Goal: Task Accomplishment & Management: Complete application form

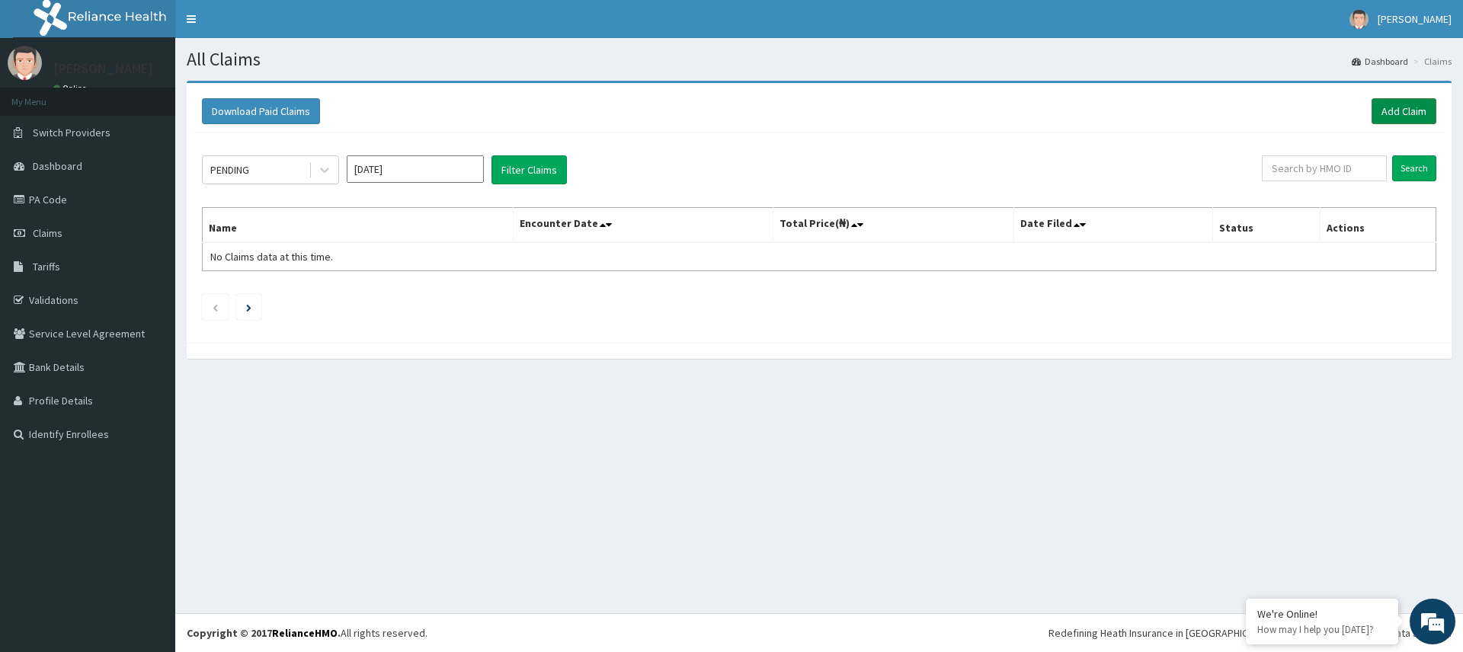
click at [1410, 110] on link "Add Claim" at bounding box center [1404, 111] width 65 height 26
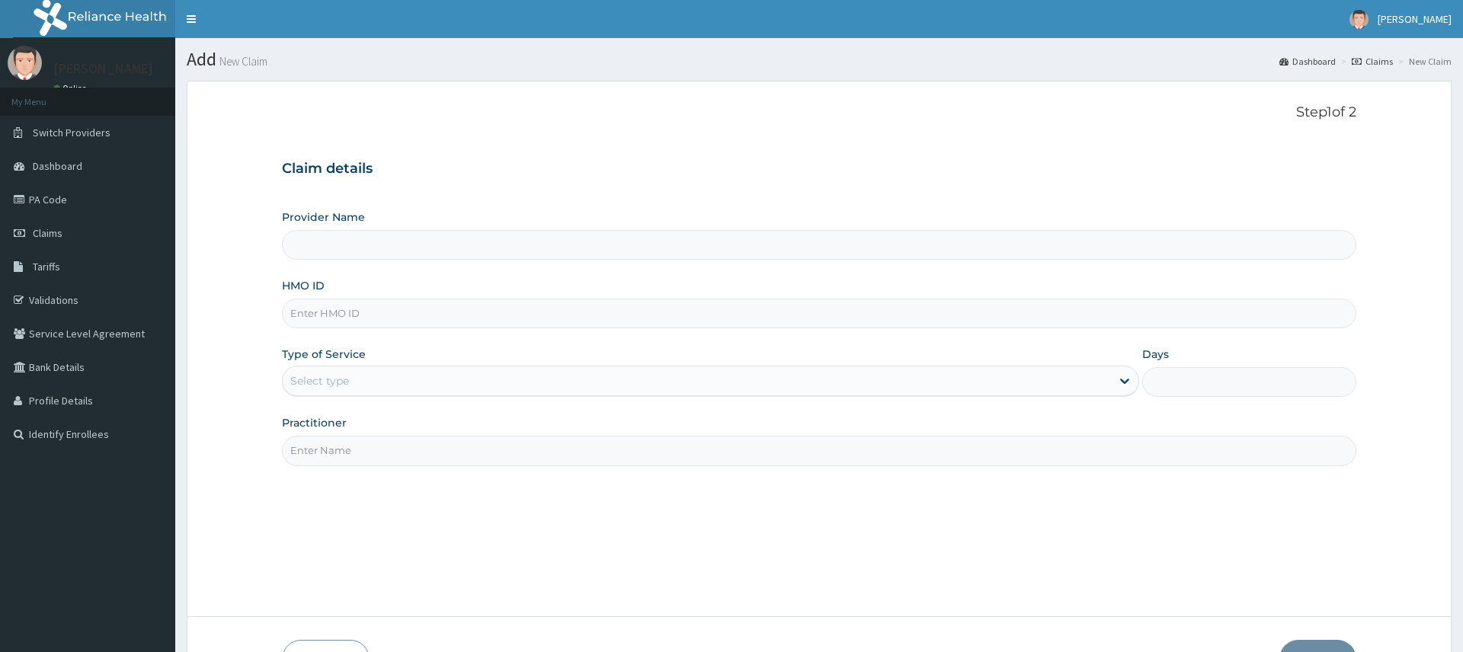
click at [349, 322] on input "HMO ID" at bounding box center [819, 314] width 1074 height 30
click at [320, 454] on input "Practitioner" at bounding box center [819, 451] width 1074 height 30
click at [390, 388] on div "Select type" at bounding box center [696, 381] width 827 height 24
click at [56, 160] on span "Dashboard" at bounding box center [58, 166] width 50 height 14
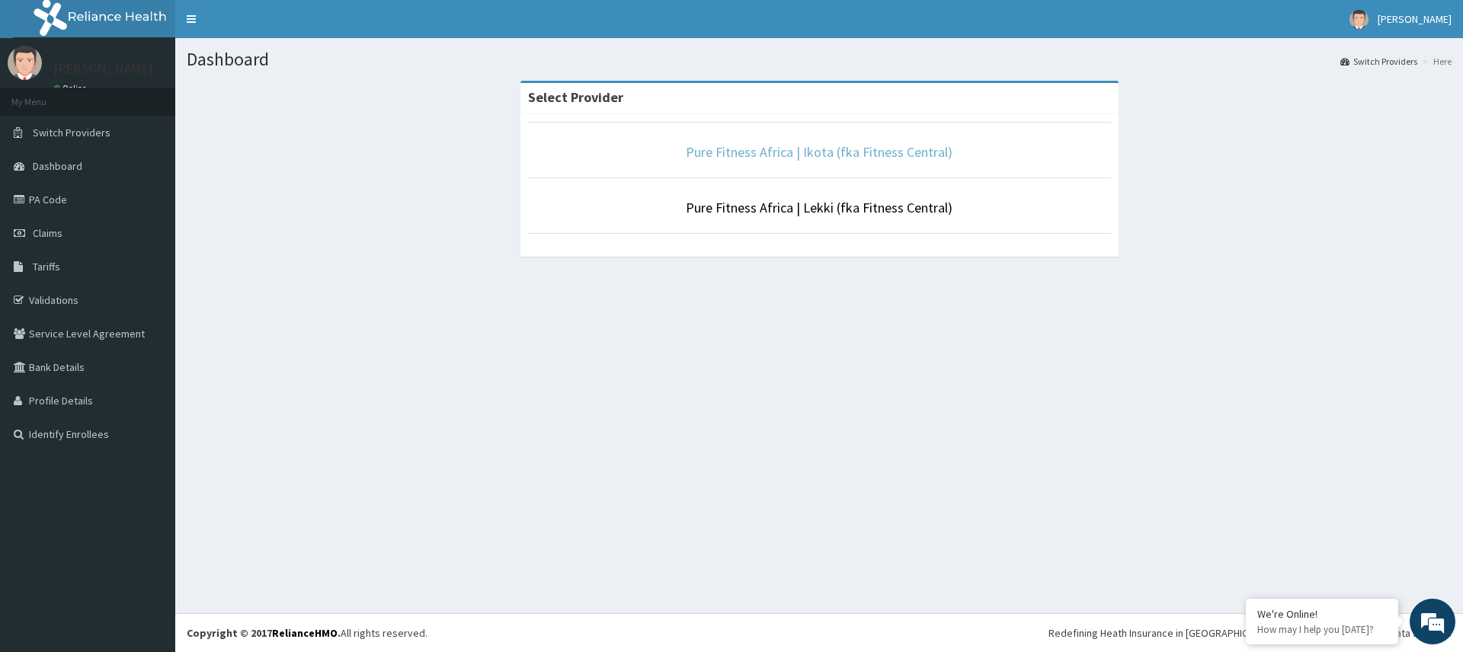
click at [837, 152] on link "Pure Fitness Africa | Ikota (fka Fitness Central)" at bounding box center [819, 152] width 267 height 18
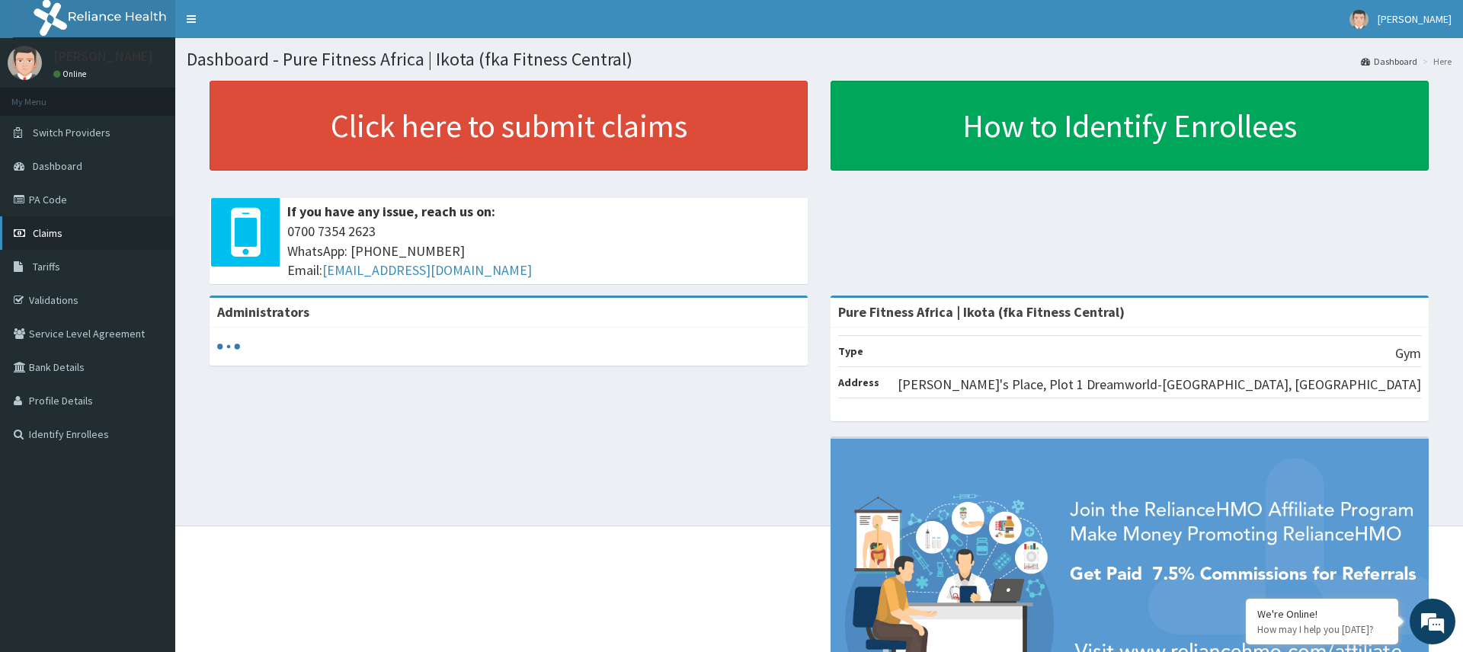
click at [60, 241] on link "Claims" at bounding box center [87, 233] width 175 height 34
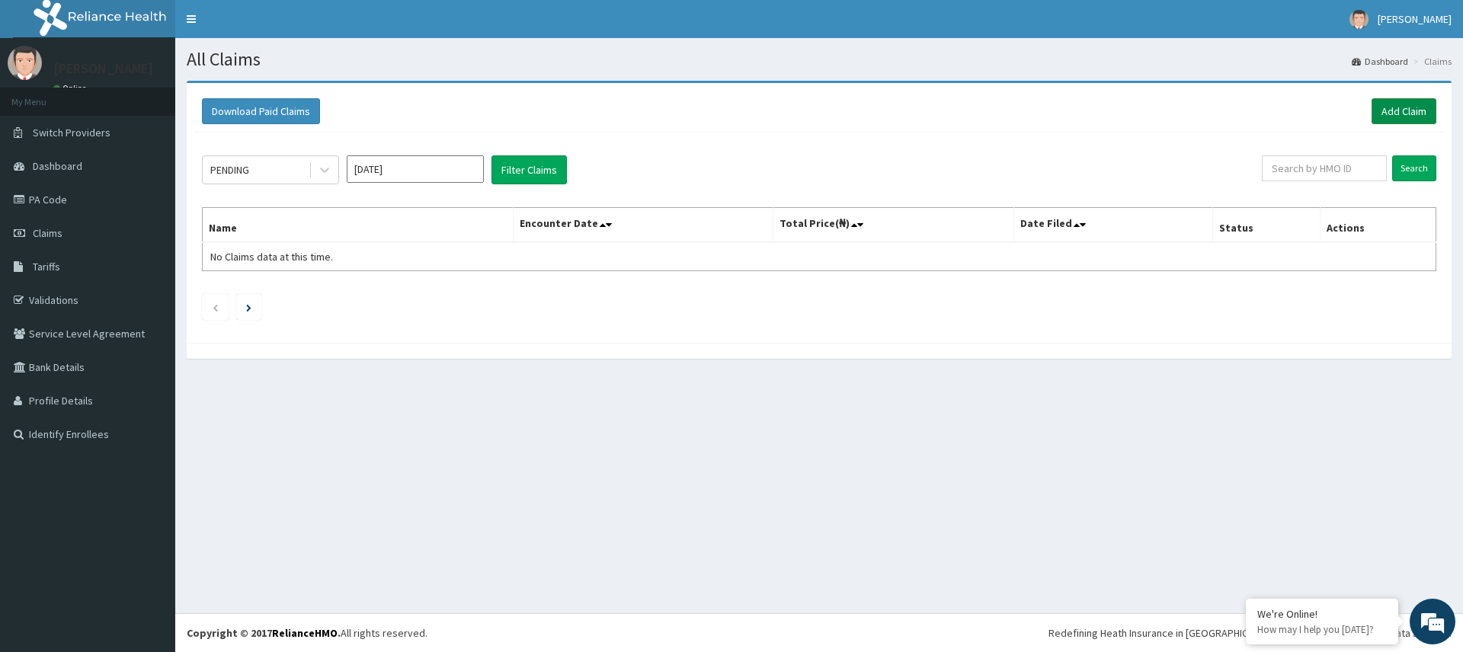
drag, startPoint x: 1384, startPoint y: 101, endPoint x: 1375, endPoint y: 100, distance: 9.3
click at [1384, 101] on link "Add Claim" at bounding box center [1404, 111] width 65 height 26
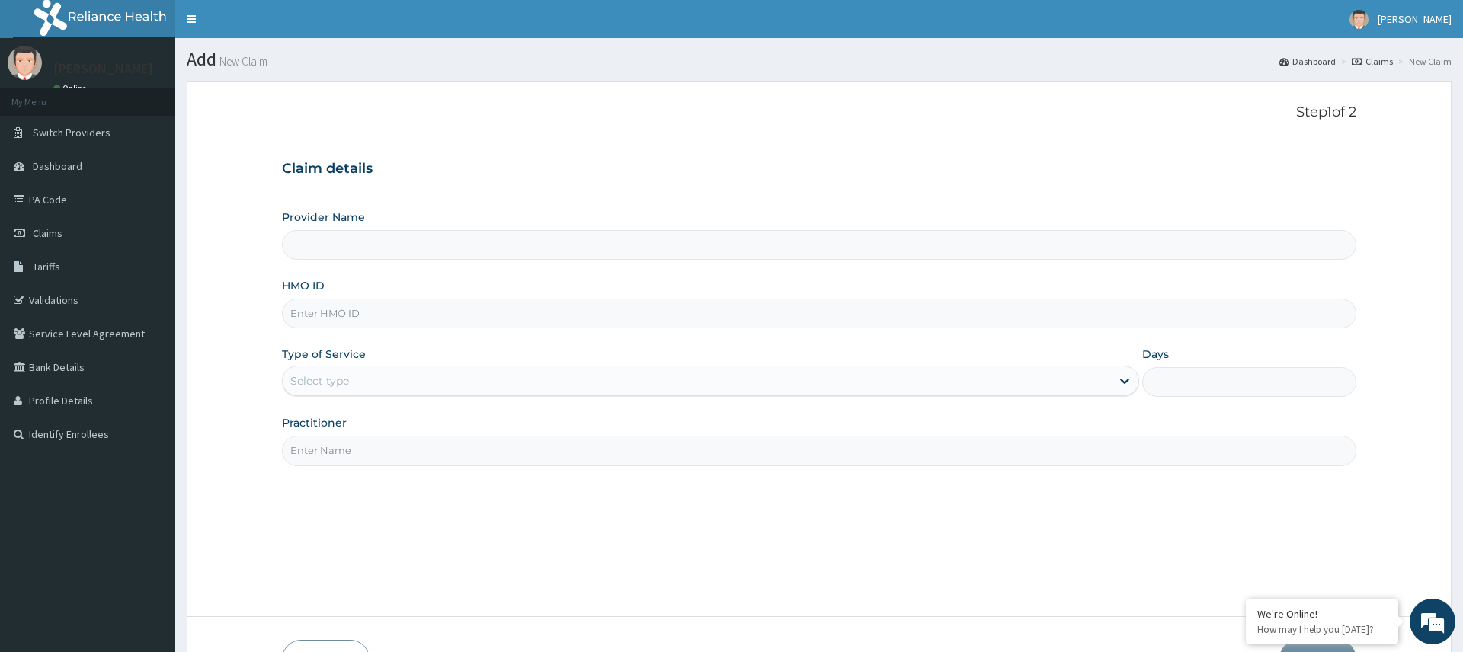
click at [427, 310] on input "HMO ID" at bounding box center [819, 314] width 1074 height 30
type input "Pure Fitness Africa | Ikota (fka Fitness Central)"
type input "1"
type input "SFR/10001/A"
click at [423, 449] on input "Practitioner" at bounding box center [819, 451] width 1074 height 30
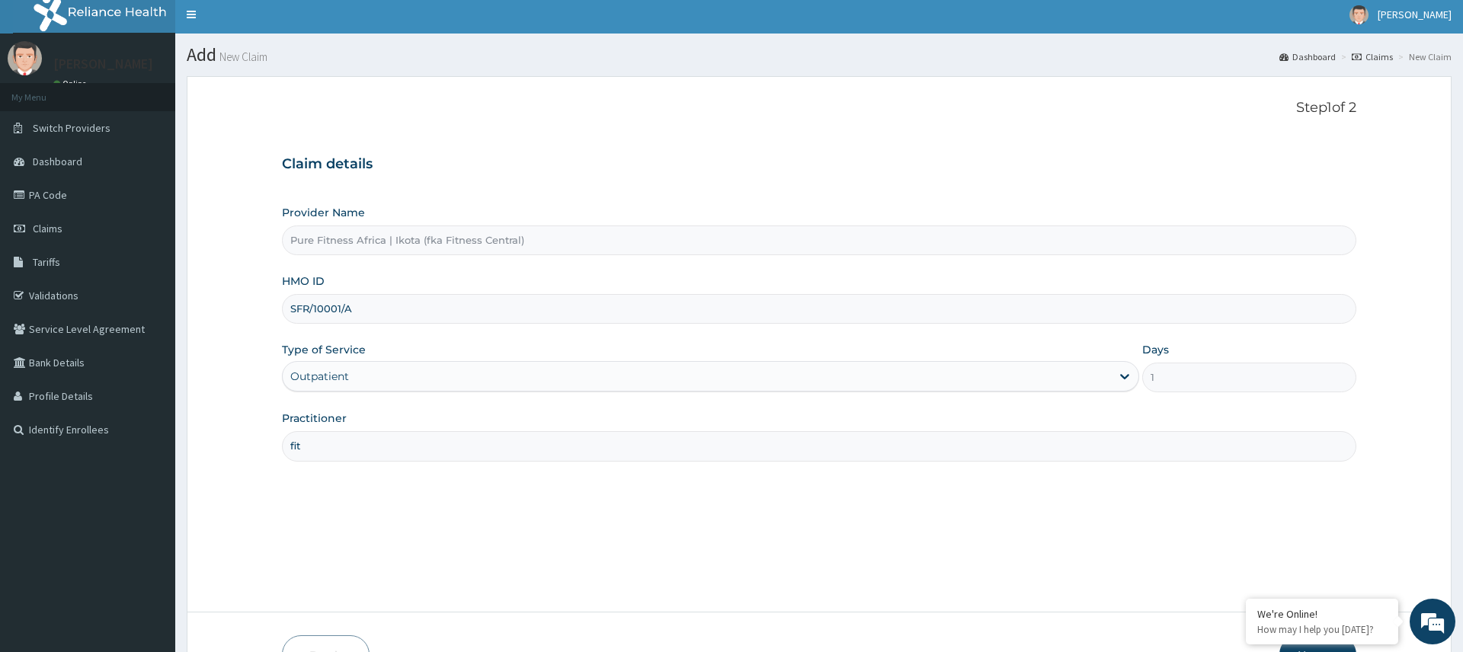
scroll to position [101, 0]
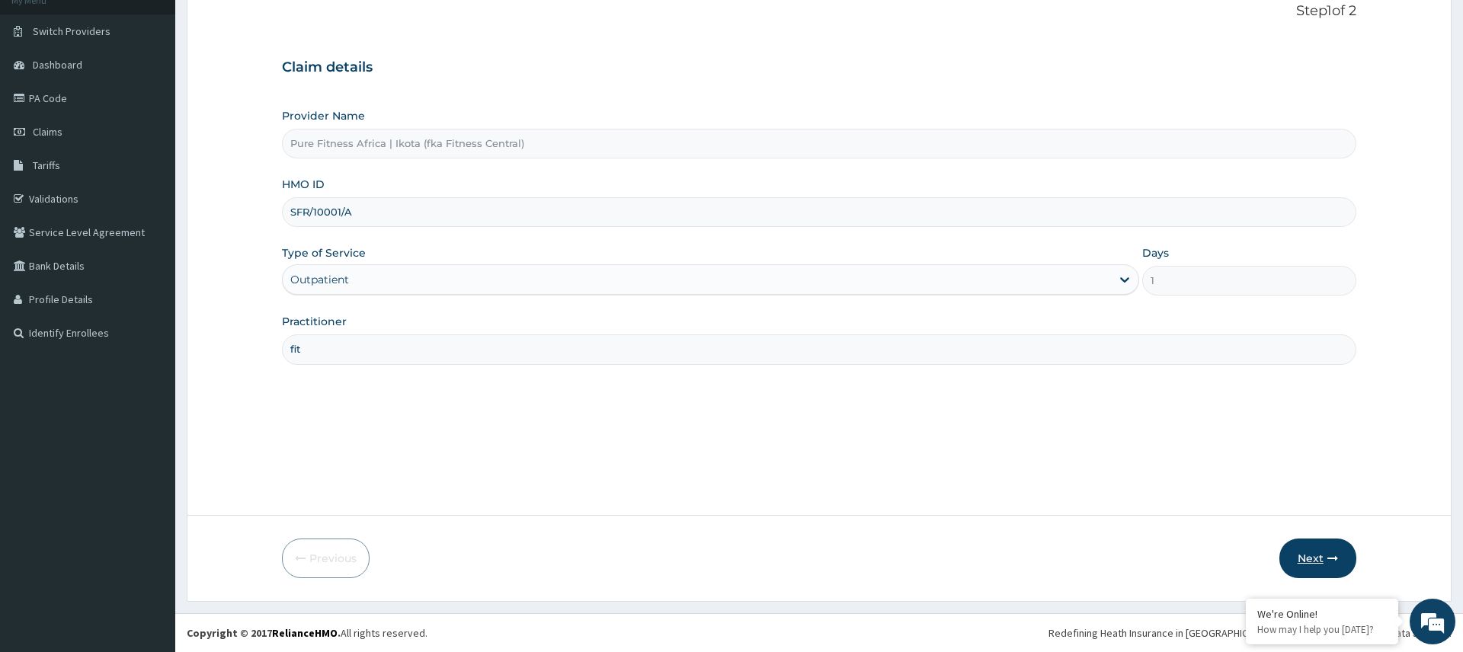
type input "fit"
click at [1333, 559] on icon "button" at bounding box center [1332, 558] width 11 height 11
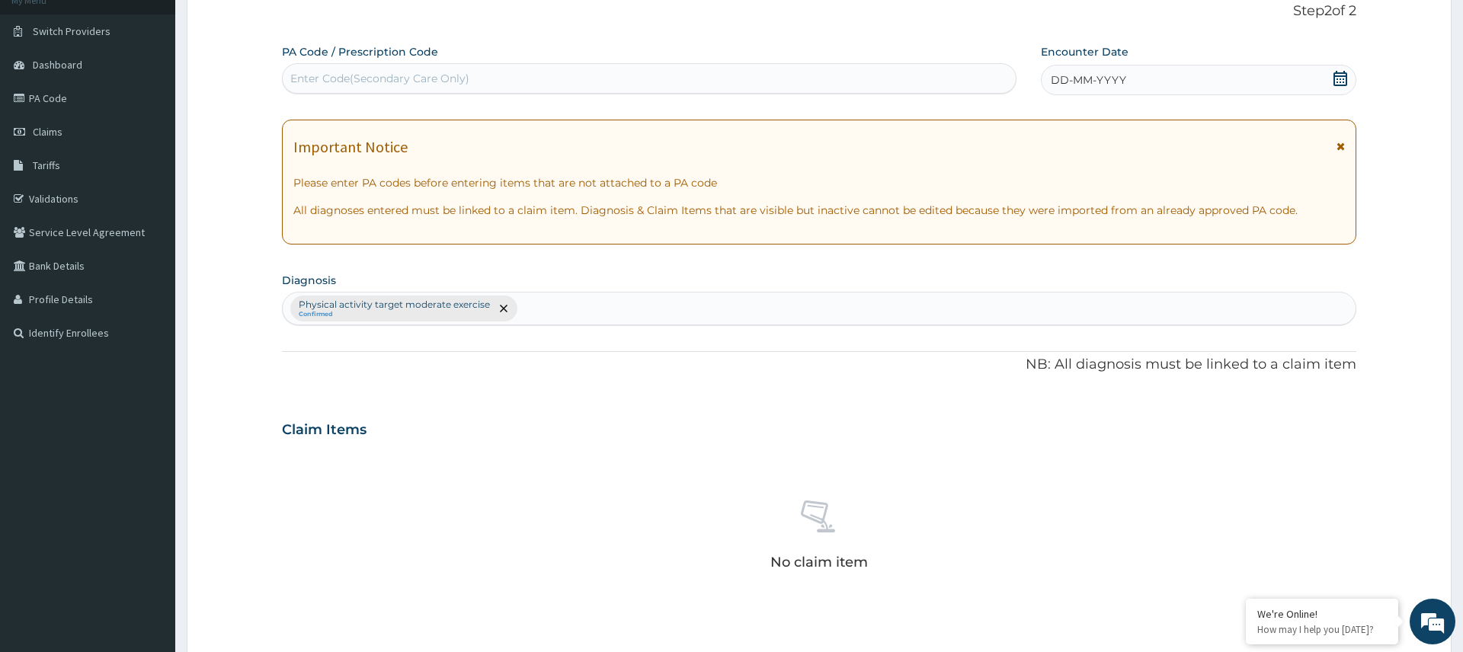
click at [765, 76] on div "Enter Code(Secondary Care Only)" at bounding box center [649, 78] width 733 height 24
type input "PA/F1CC8A"
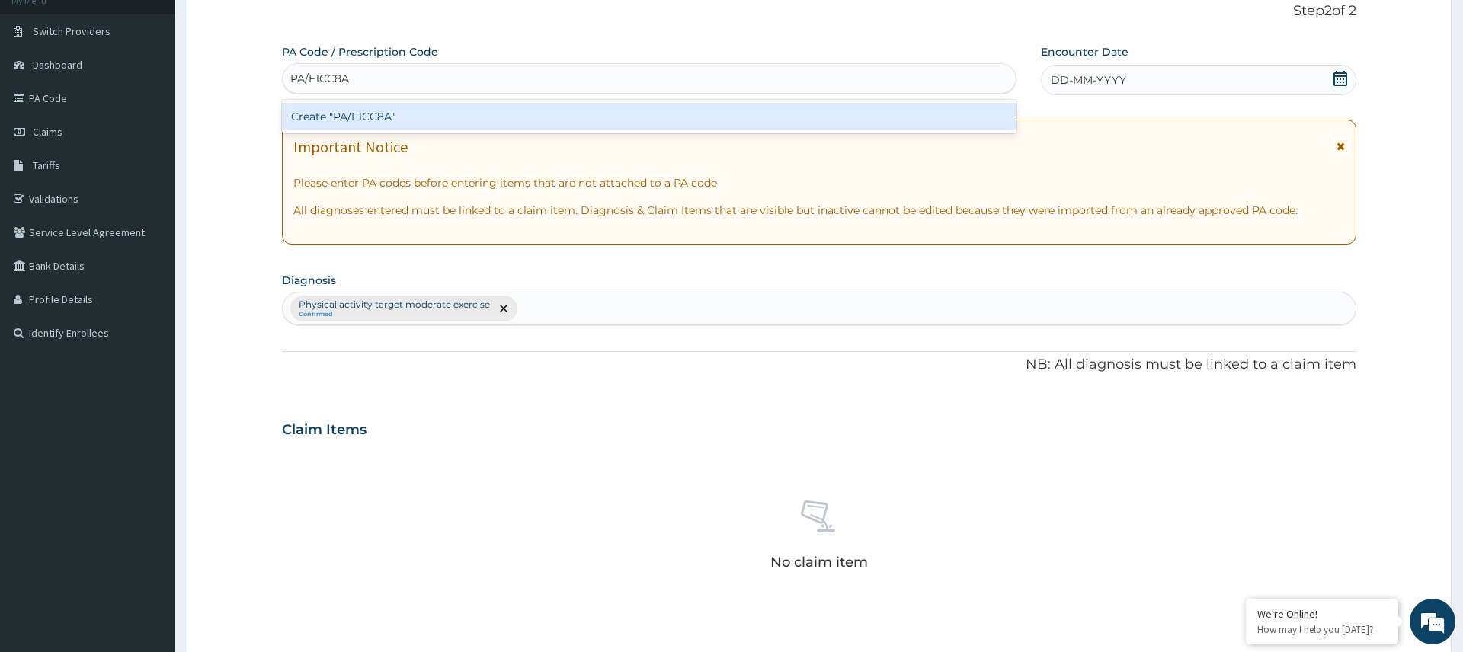
click at [395, 121] on div "Create "PA/F1CC8A"" at bounding box center [649, 116] width 735 height 27
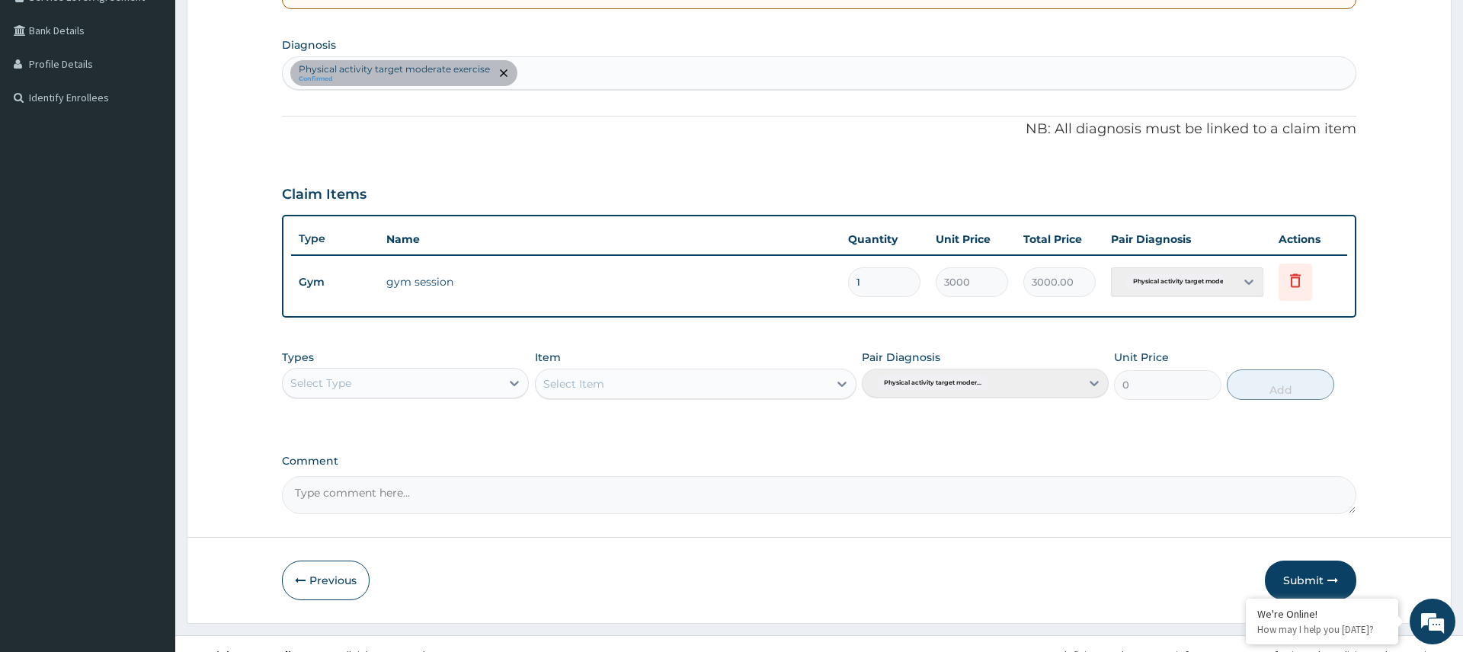
scroll to position [353, 0]
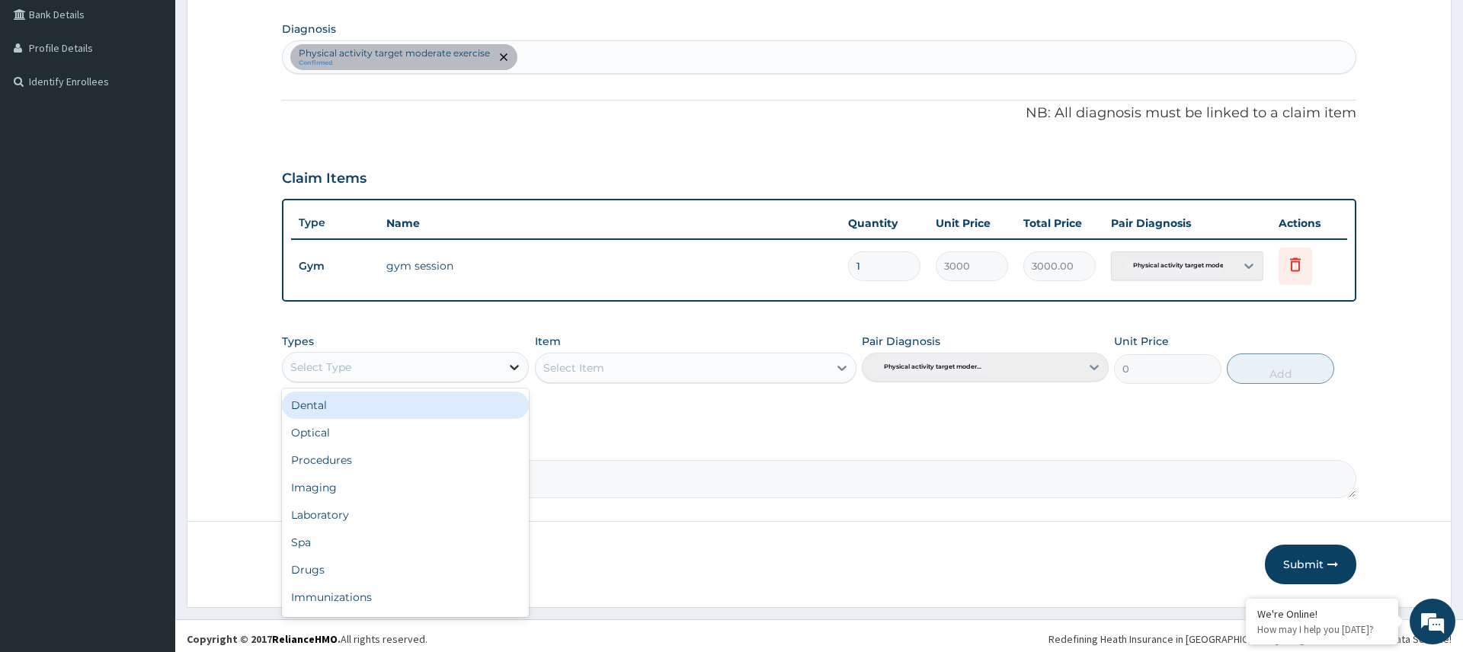
click at [501, 372] on div at bounding box center [514, 367] width 27 height 27
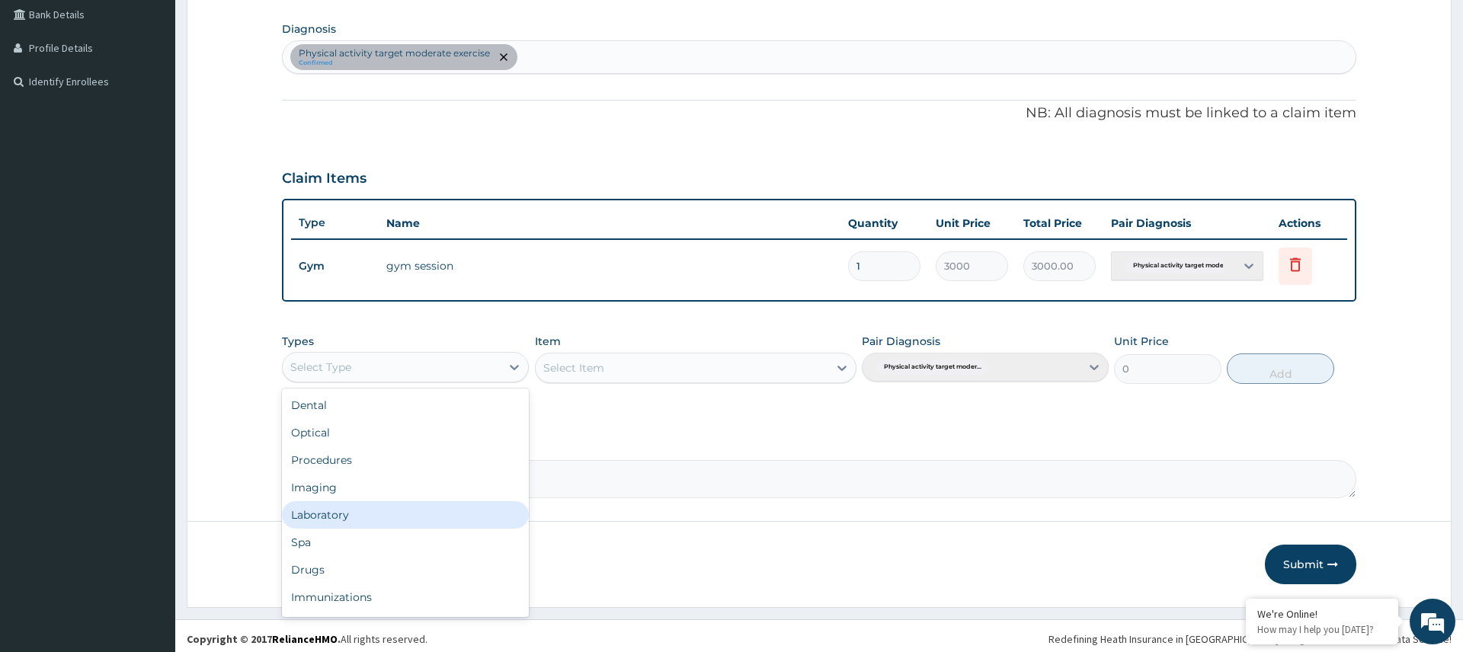
scroll to position [52, 0]
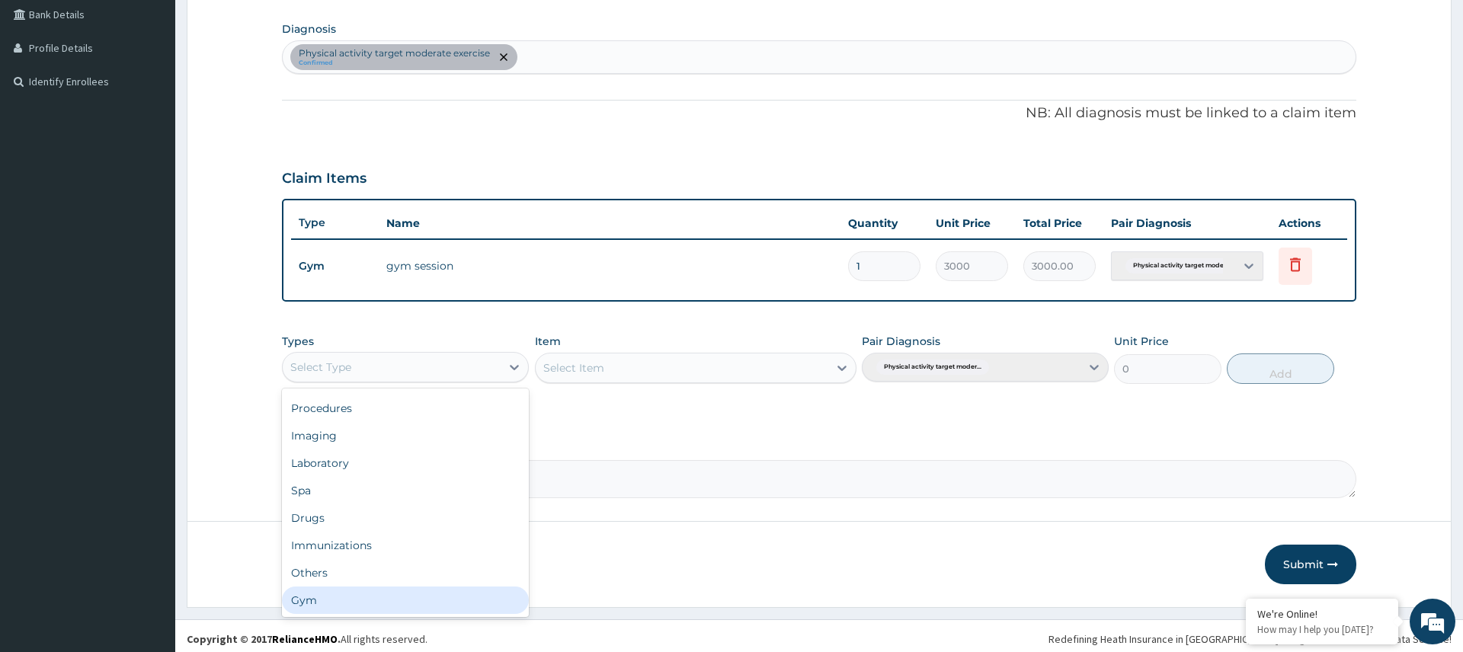
click at [369, 595] on div "Gym" at bounding box center [405, 600] width 247 height 27
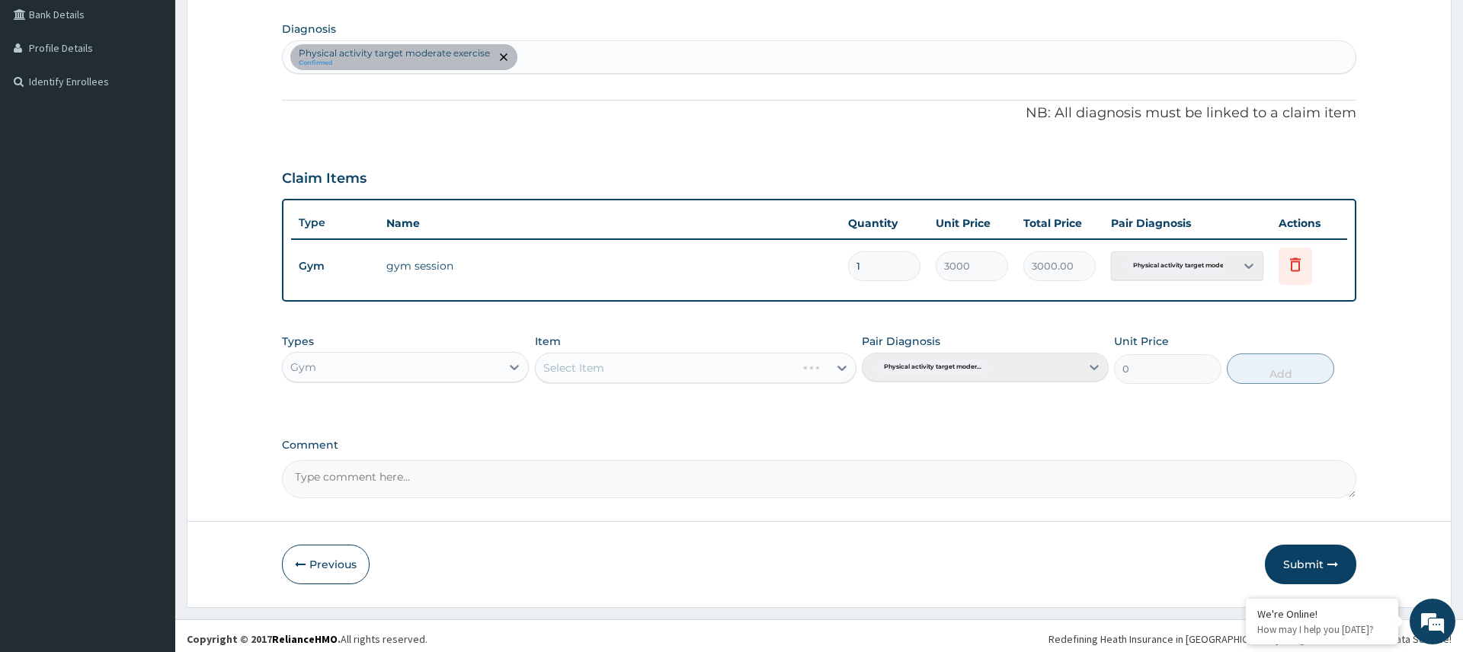
click at [665, 366] on div "Select Item" at bounding box center [696, 368] width 322 height 30
click at [699, 362] on div "Select Item" at bounding box center [682, 368] width 293 height 24
drag, startPoint x: 646, startPoint y: 404, endPoint x: 608, endPoint y: 402, distance: 38.1
click at [646, 404] on div "GYM SESSION" at bounding box center [696, 405] width 322 height 27
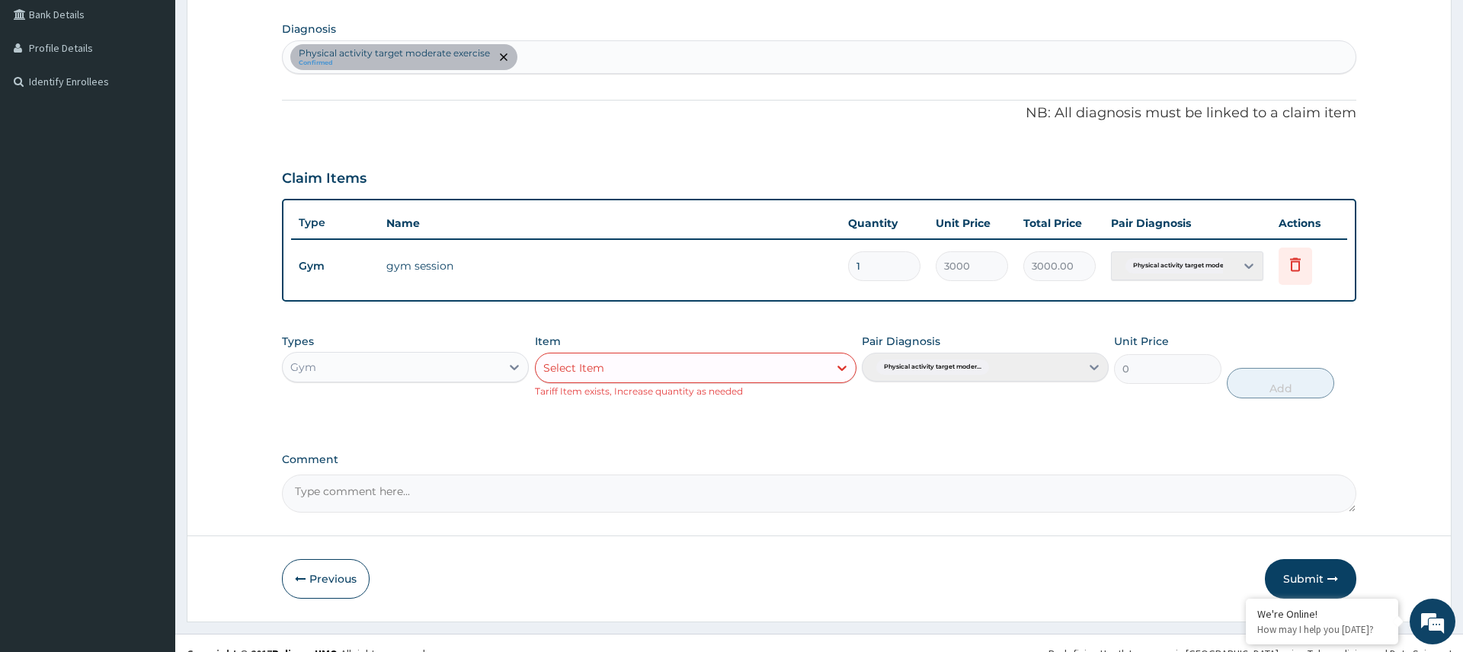
click at [1250, 415] on div "Types Gym Item Select Item Tariff Item exists, Increase quantity as needed Pair…" at bounding box center [819, 377] width 1074 height 103
click at [1320, 576] on button "Submit" at bounding box center [1310, 579] width 91 height 40
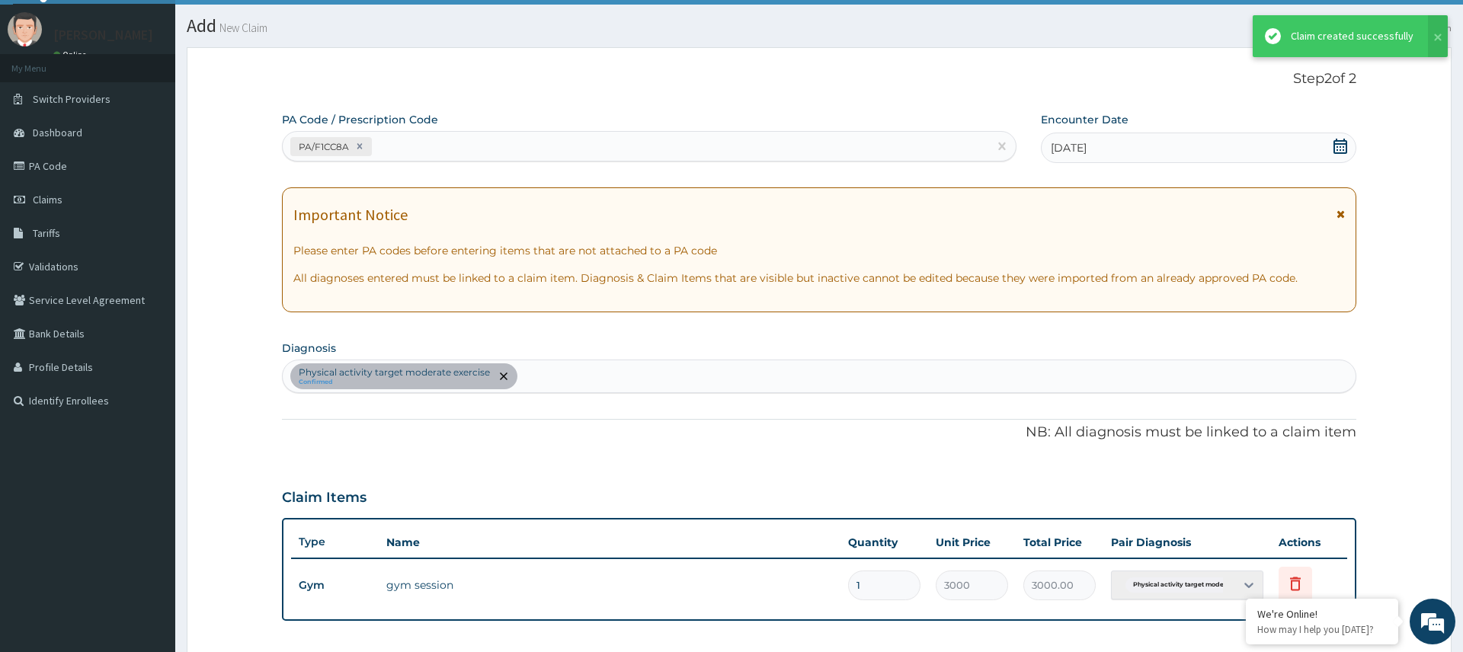
scroll to position [353, 0]
